Goal: Navigation & Orientation: Understand site structure

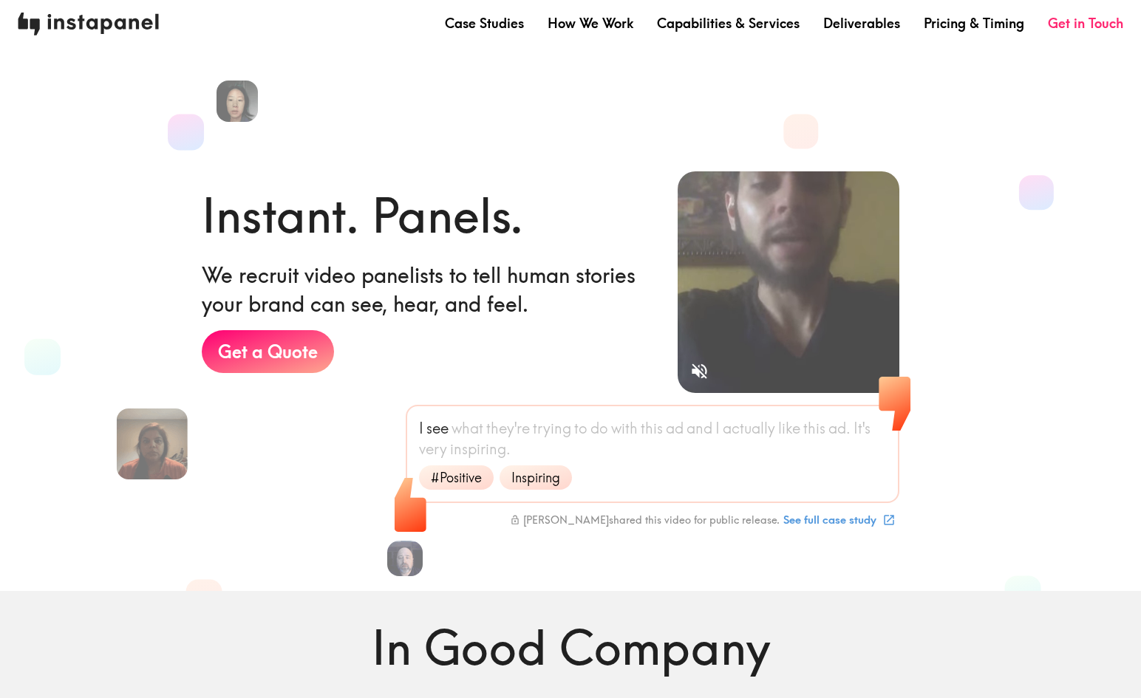
click at [37, 21] on img at bounding box center [88, 24] width 141 height 23
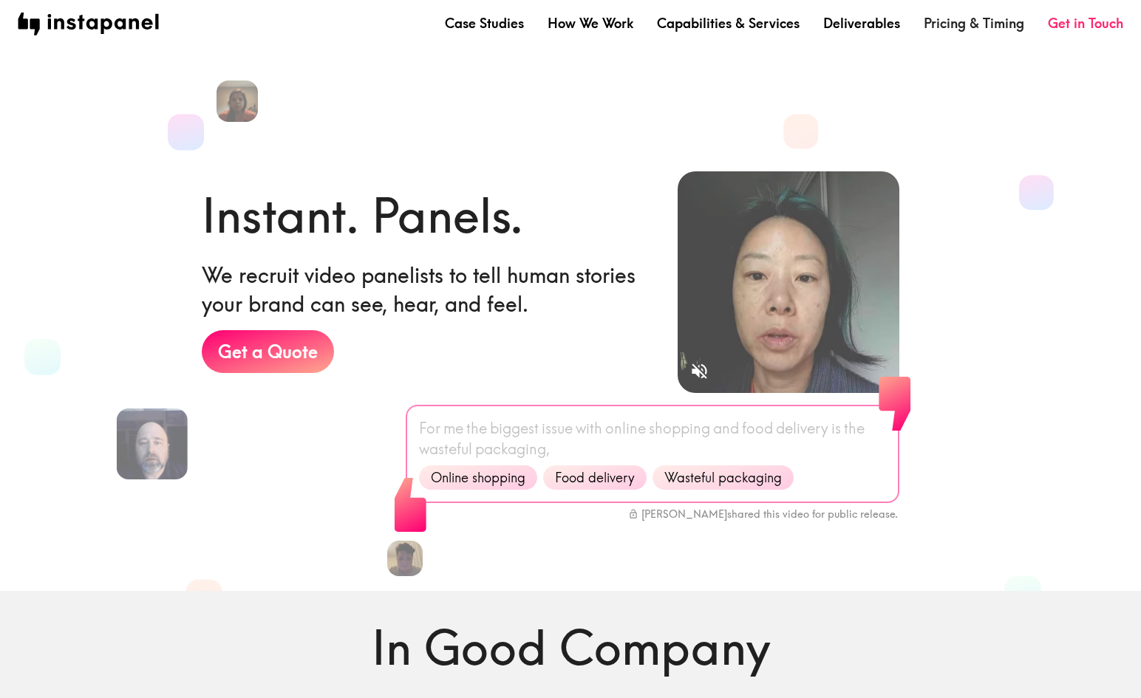
click at [1014, 24] on link "Pricing & Timing" at bounding box center [974, 23] width 101 height 18
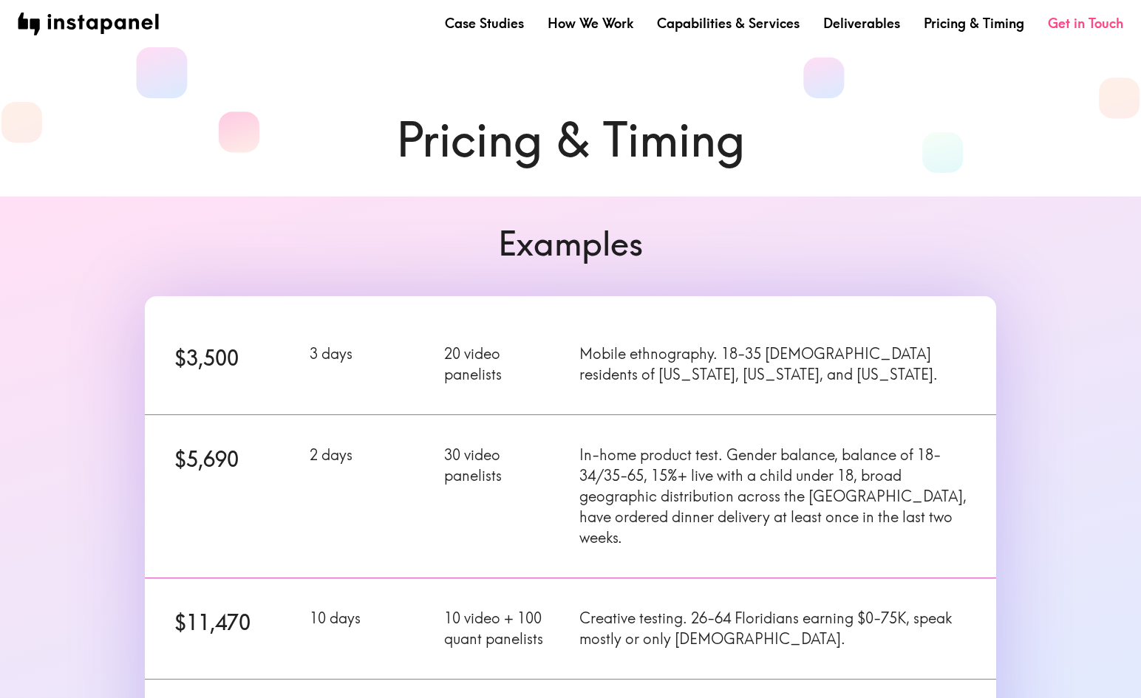
click at [1073, 22] on link "Get in Touch" at bounding box center [1085, 23] width 75 height 18
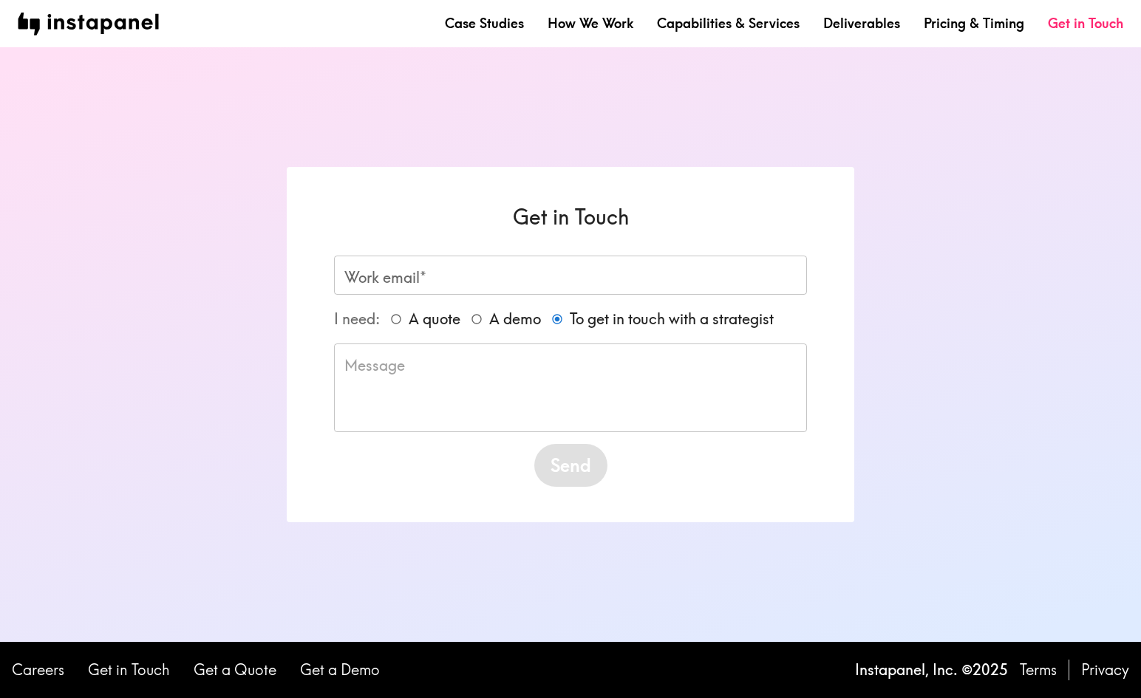
click at [504, 33] on nav "Case Studies How We Work Capabilities & Services Deliverables Pricing & Timing …" at bounding box center [571, 24] width 1106 height 23
click at [499, 18] on link "Case Studies" at bounding box center [484, 23] width 79 height 18
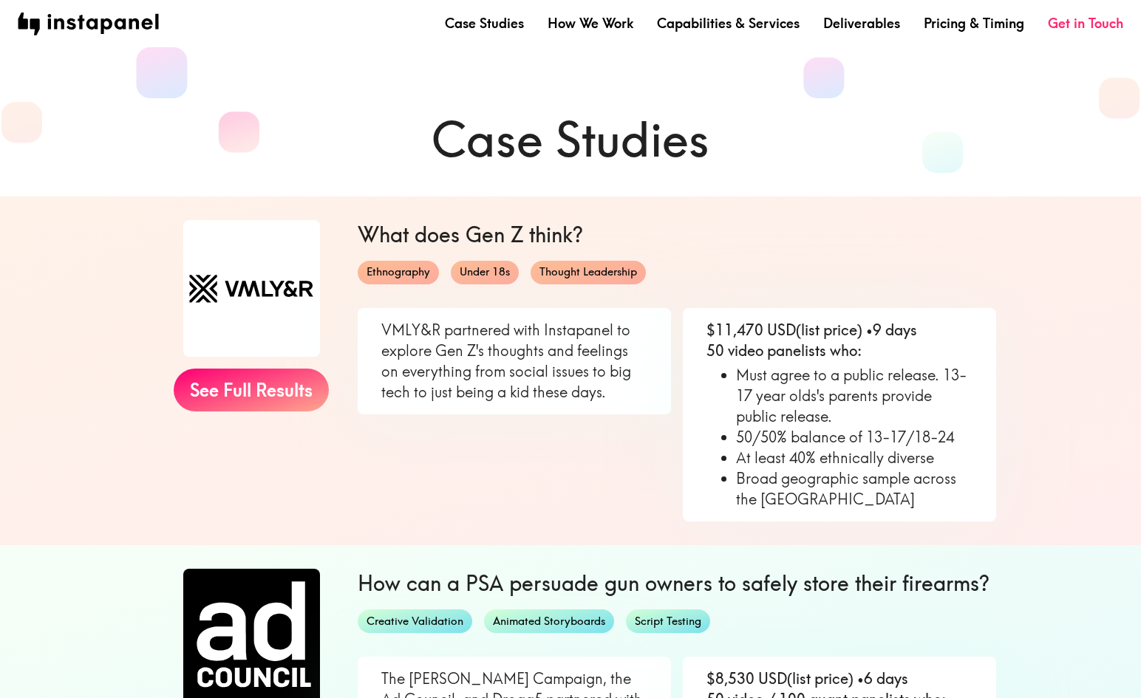
click at [77, 1] on div "Case Studies How We Work Capabilities & Services Deliverables Pricing & Timing …" at bounding box center [570, 23] width 1141 height 47
click at [64, 22] on img at bounding box center [88, 24] width 141 height 23
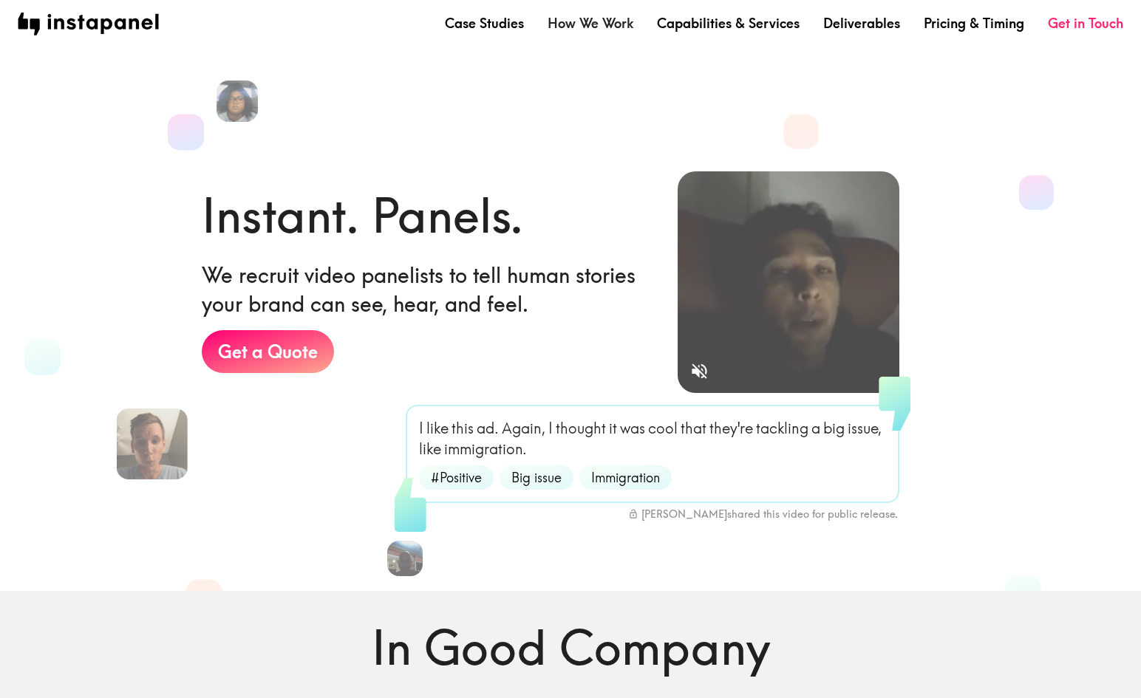
click at [613, 31] on link "How We Work" at bounding box center [591, 23] width 86 height 18
